Goal: Book appointment/travel/reservation

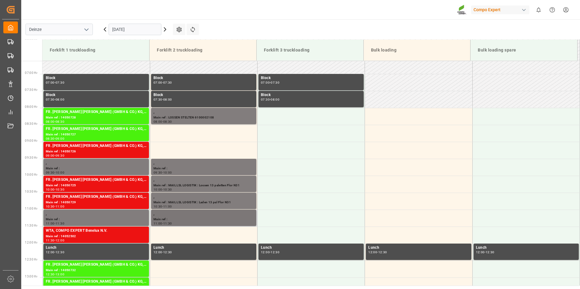
scroll to position [211, 0]
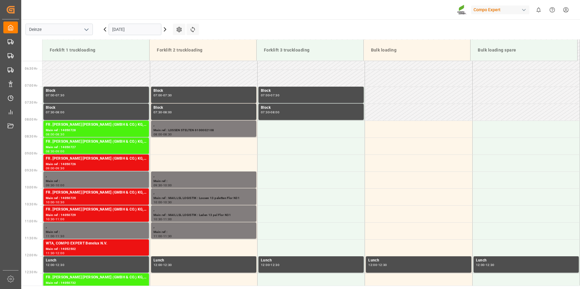
scroll to position [215, 0]
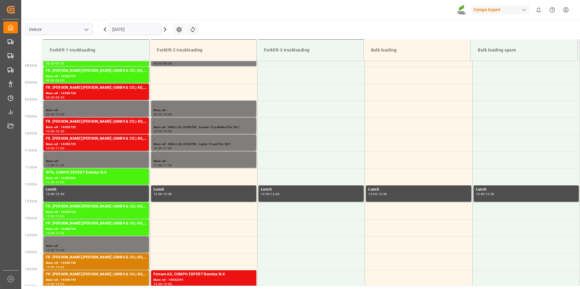
scroll to position [302, 0]
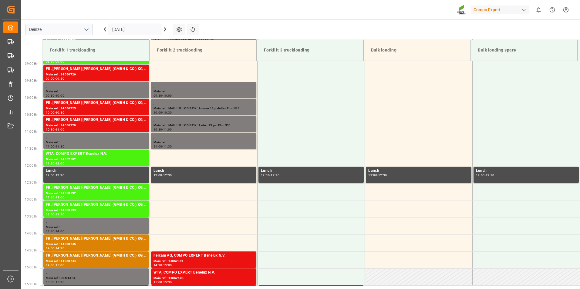
click at [149, 30] on input "[DATE]" at bounding box center [135, 30] width 53 height 12
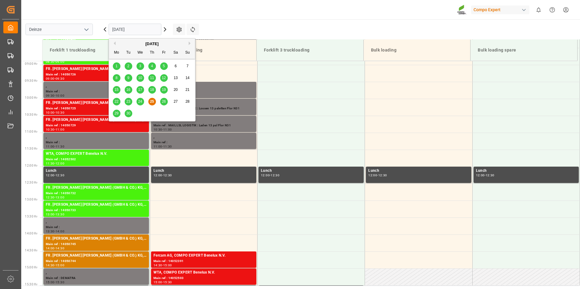
click at [117, 114] on span "29" at bounding box center [116, 113] width 4 height 4
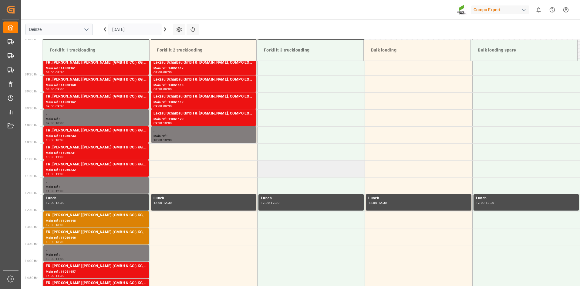
scroll to position [271, 0]
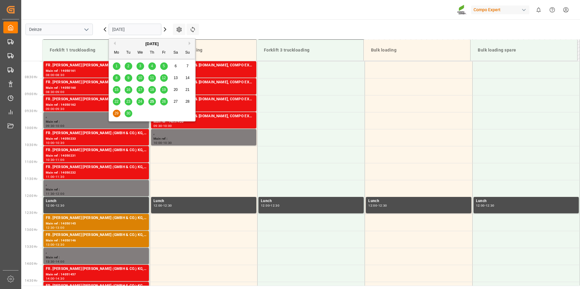
click at [138, 31] on input "[DATE]" at bounding box center [135, 30] width 53 height 12
click at [129, 111] on span "30" at bounding box center [128, 113] width 4 height 4
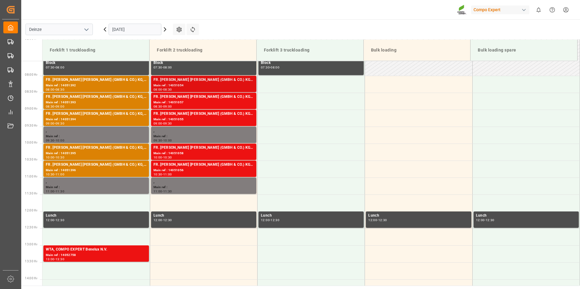
scroll to position [302, 0]
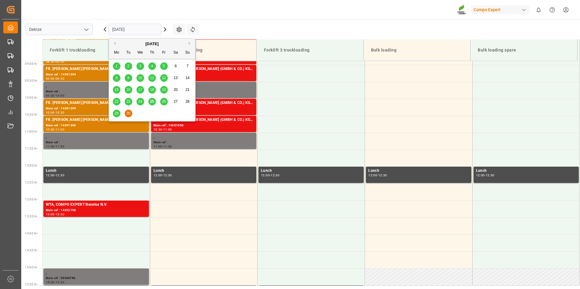
click at [142, 32] on input "[DATE]" at bounding box center [135, 30] width 53 height 12
click at [152, 102] on span "25" at bounding box center [152, 101] width 4 height 4
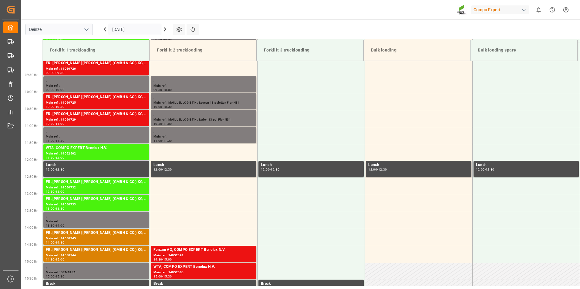
scroll to position [297, 0]
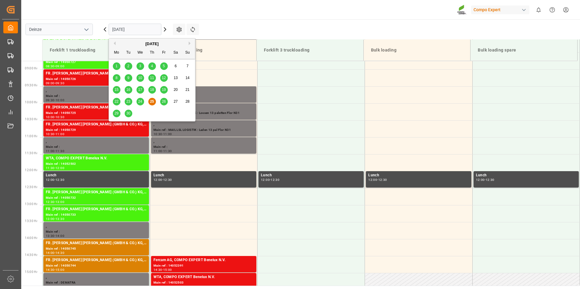
click at [142, 31] on input "[DATE]" at bounding box center [135, 30] width 53 height 12
click at [162, 104] on div "26" at bounding box center [164, 101] width 8 height 7
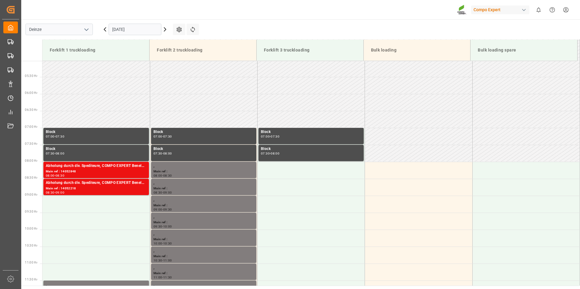
scroll to position [172, 0]
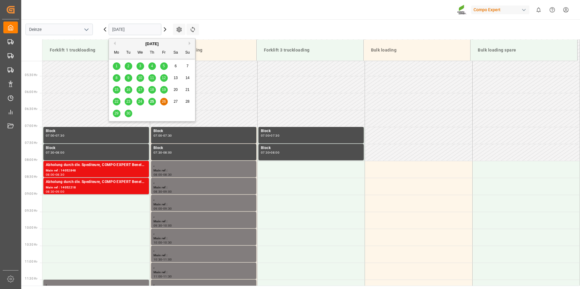
click at [148, 31] on input "[DATE]" at bounding box center [135, 30] width 53 height 12
click at [154, 101] on div "25" at bounding box center [152, 101] width 8 height 7
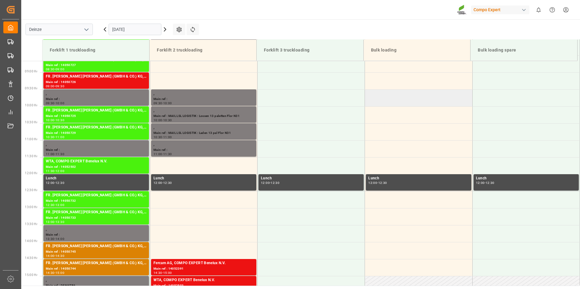
scroll to position [336, 0]
